Goal: Find specific page/section: Locate a particular part of the current website

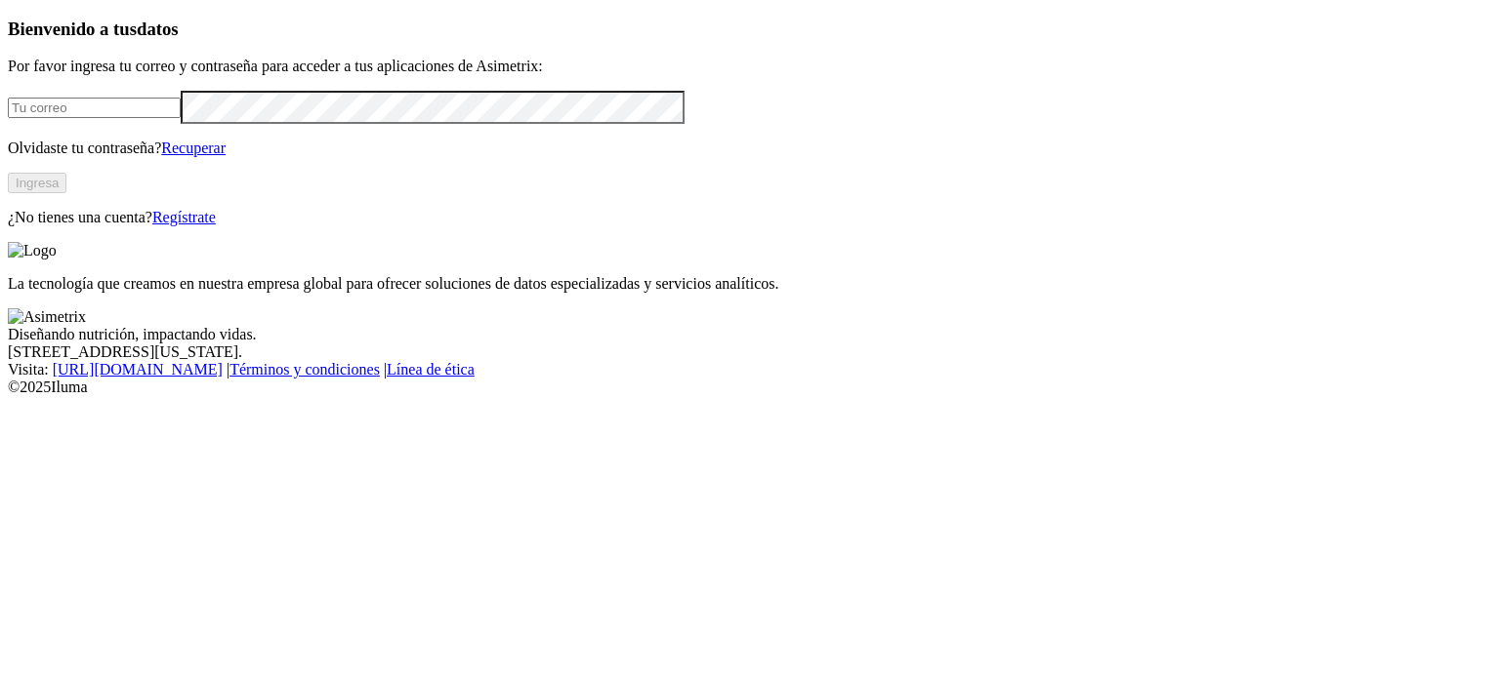
type input "[PERSON_NAME][EMAIL_ADDRESS][PERSON_NAME][DOMAIN_NAME]"
click at [66, 193] on button "Ingresa" at bounding box center [37, 183] width 59 height 21
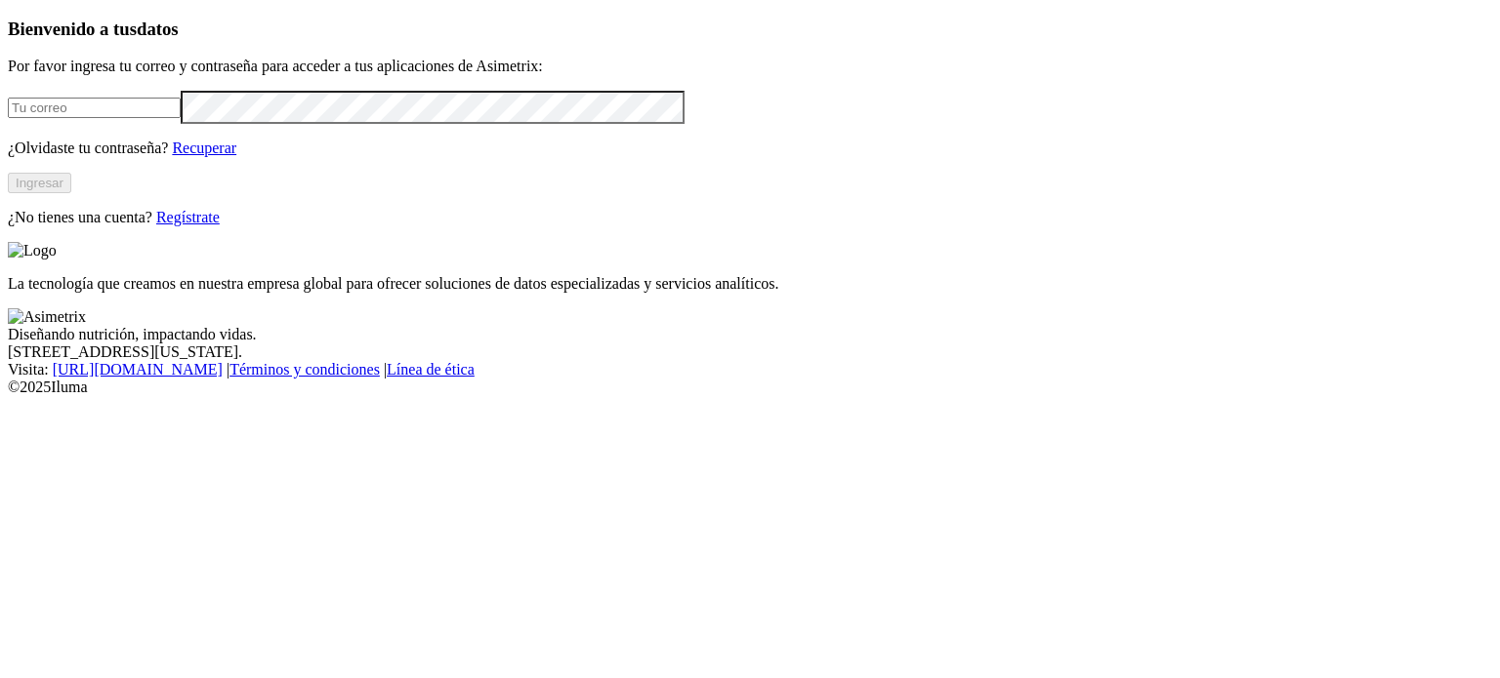
type input "[PERSON_NAME][EMAIL_ADDRESS][PERSON_NAME][DOMAIN_NAME]"
click at [71, 193] on button "Ingresar" at bounding box center [39, 183] width 63 height 21
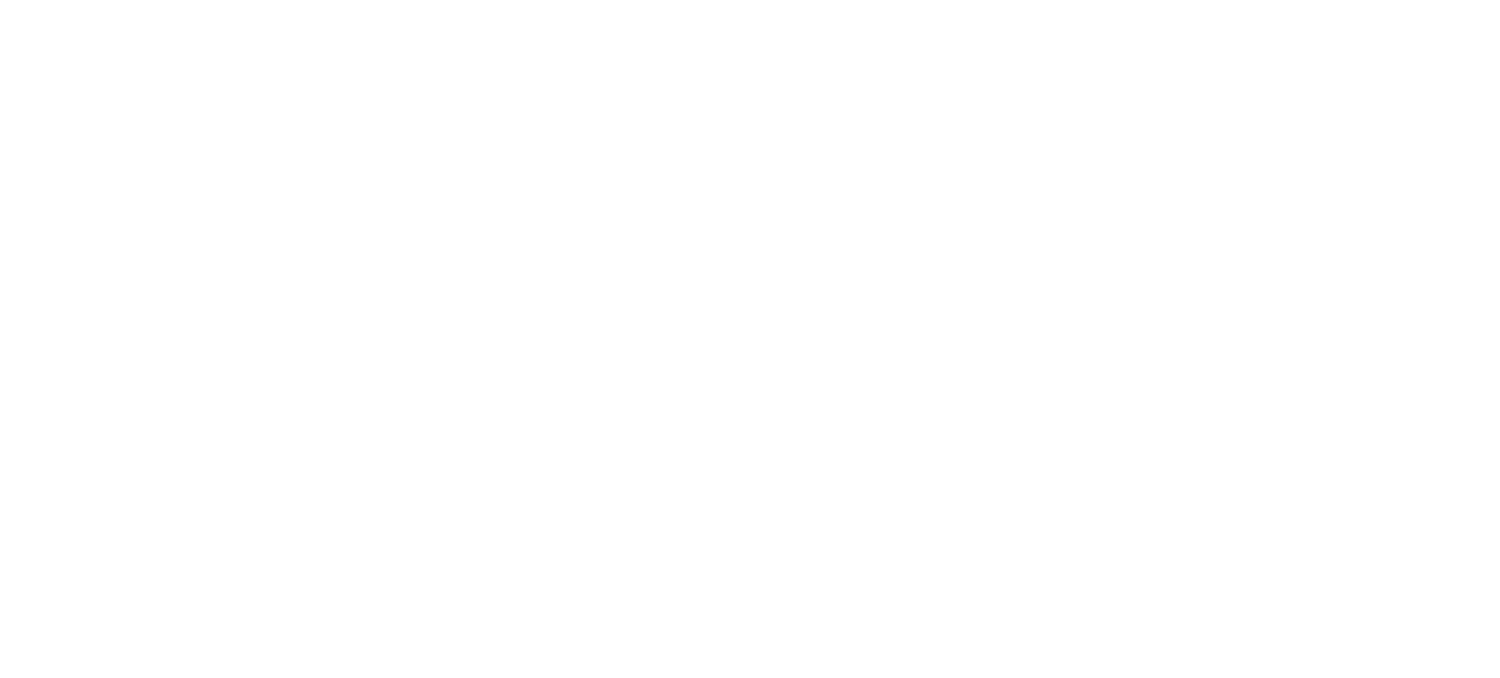
type input "con"
type input "pone"
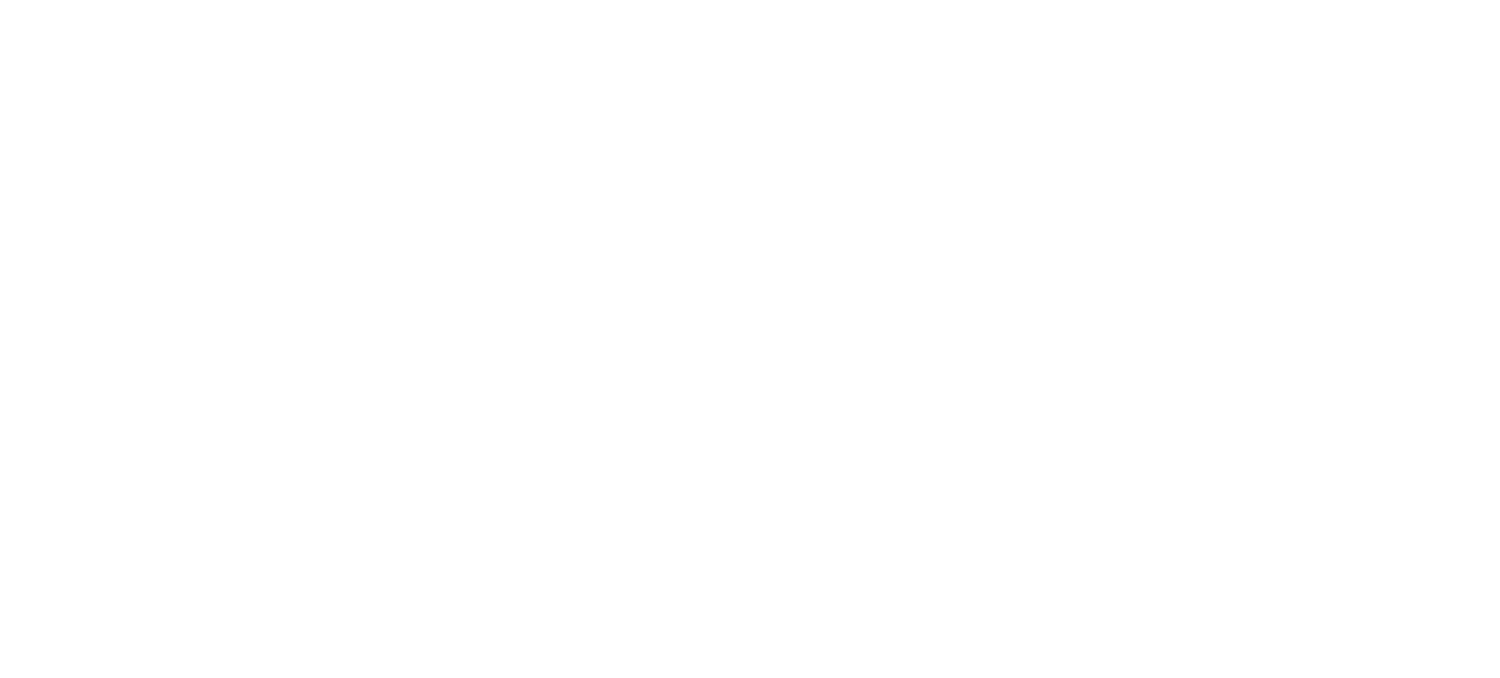
type input "cons"
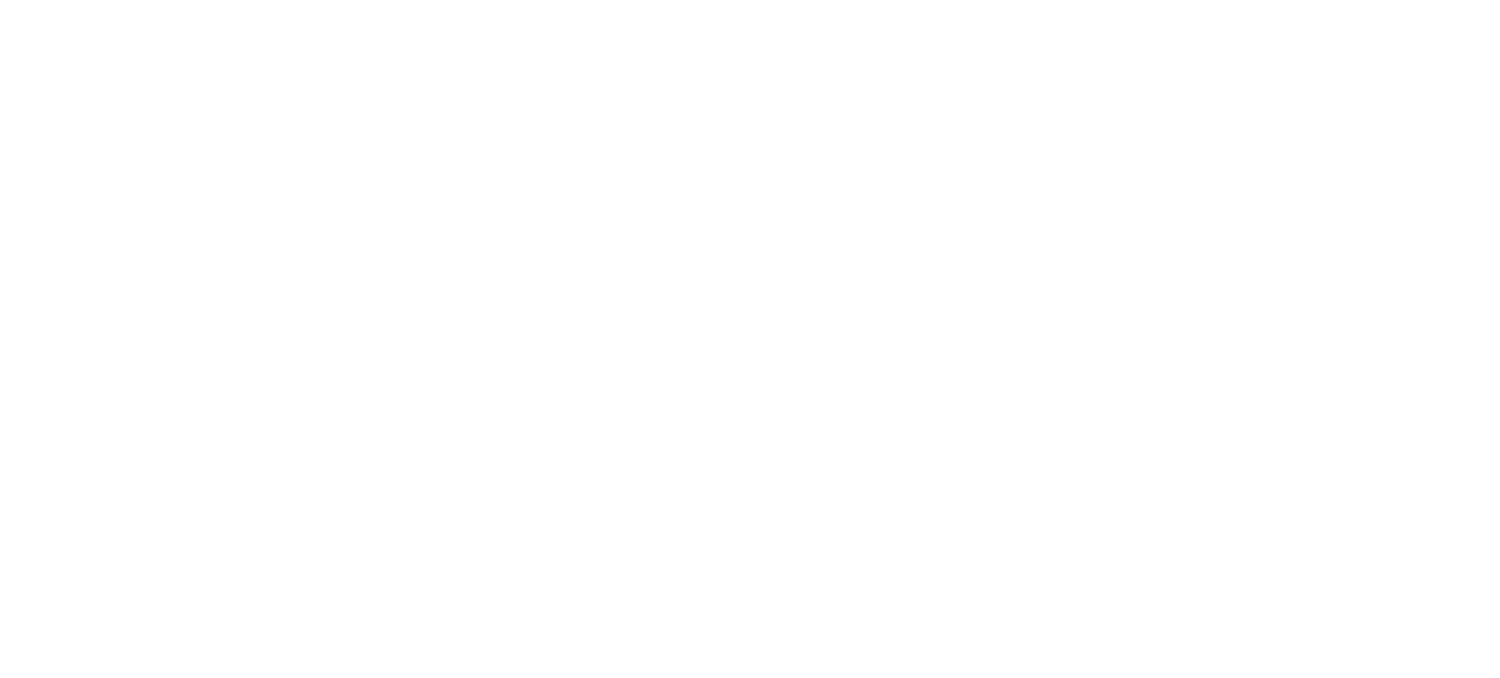
type input "pone"
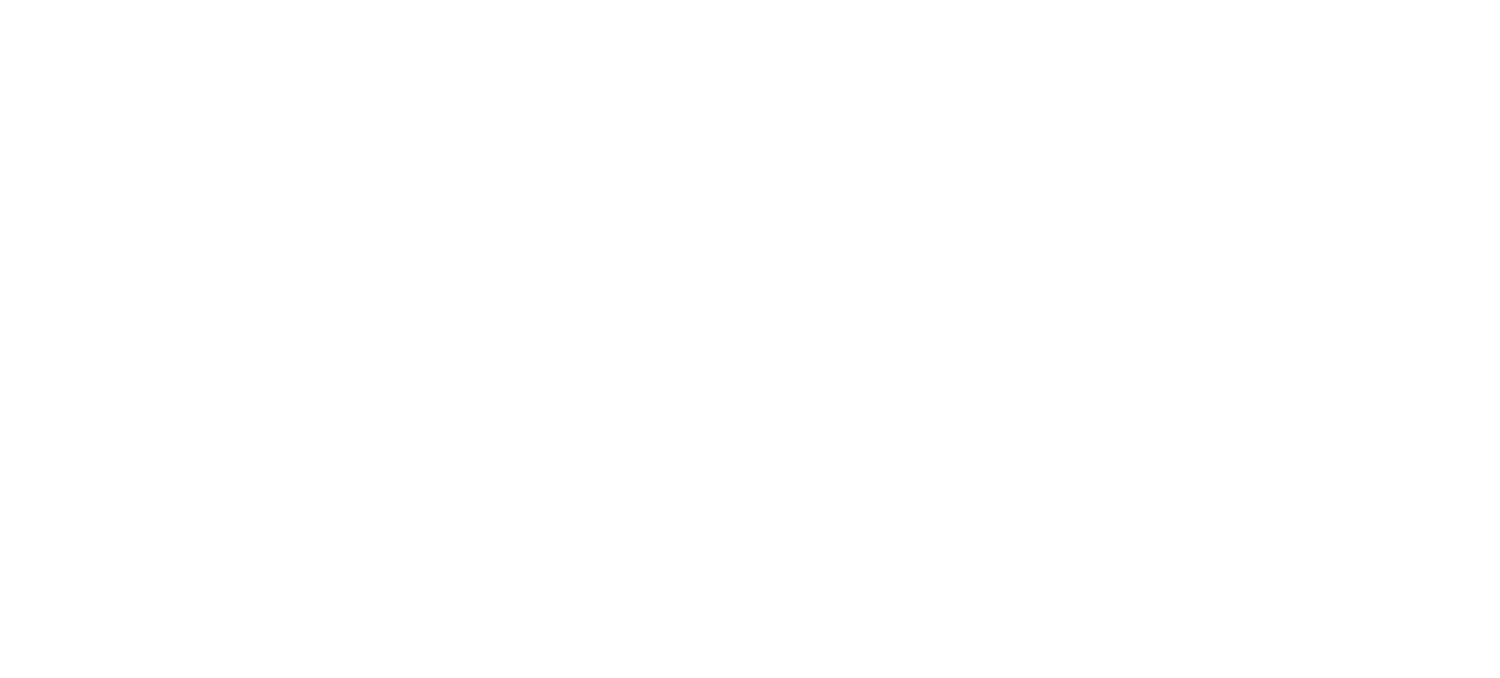
type input "poned"
